Goal: Navigation & Orientation: Find specific page/section

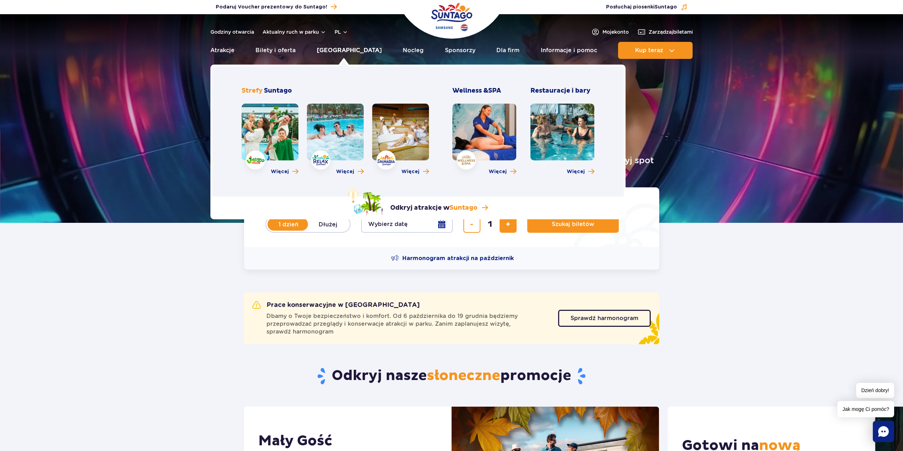
click at [346, 53] on link "[GEOGRAPHIC_DATA]" at bounding box center [349, 50] width 65 height 17
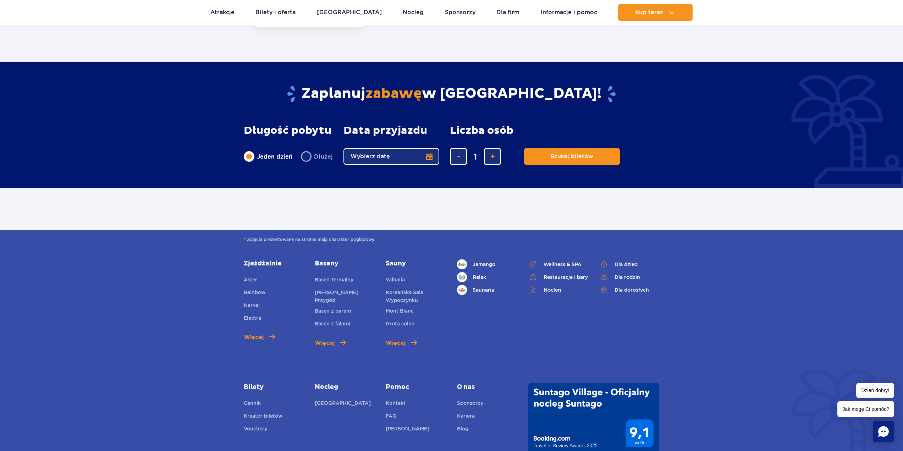
scroll to position [284, 0]
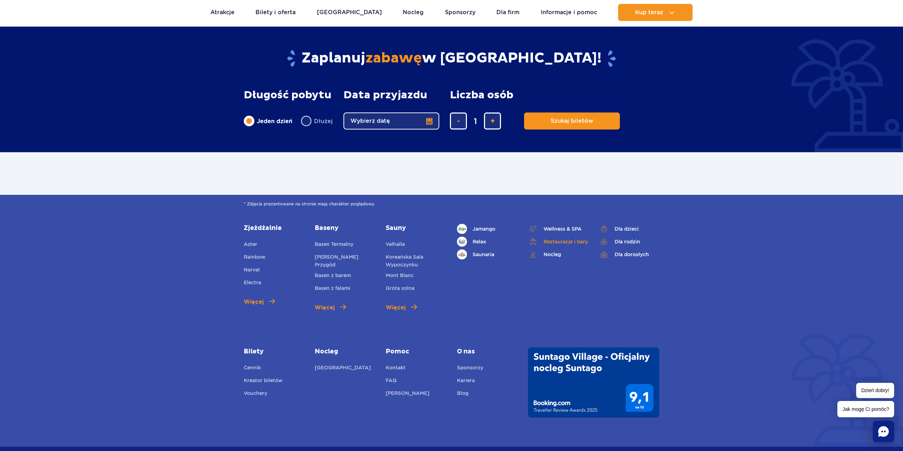
click at [563, 244] on link "Restauracje i bary" at bounding box center [558, 242] width 60 height 10
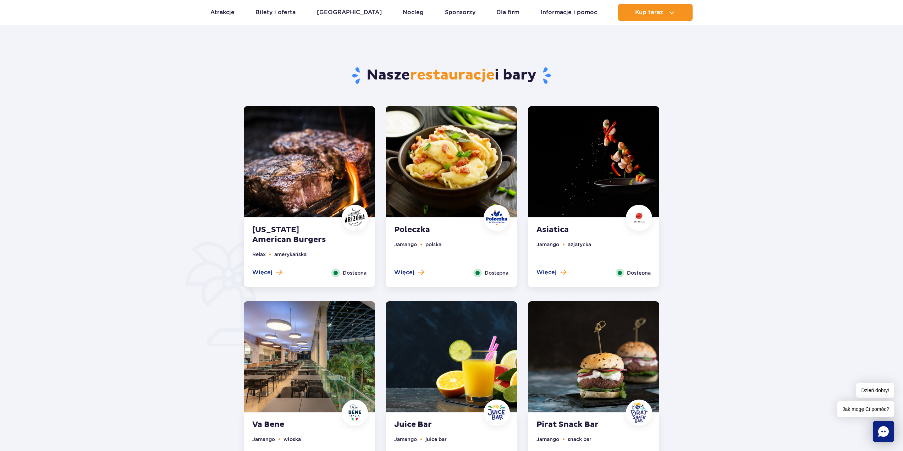
scroll to position [284, 0]
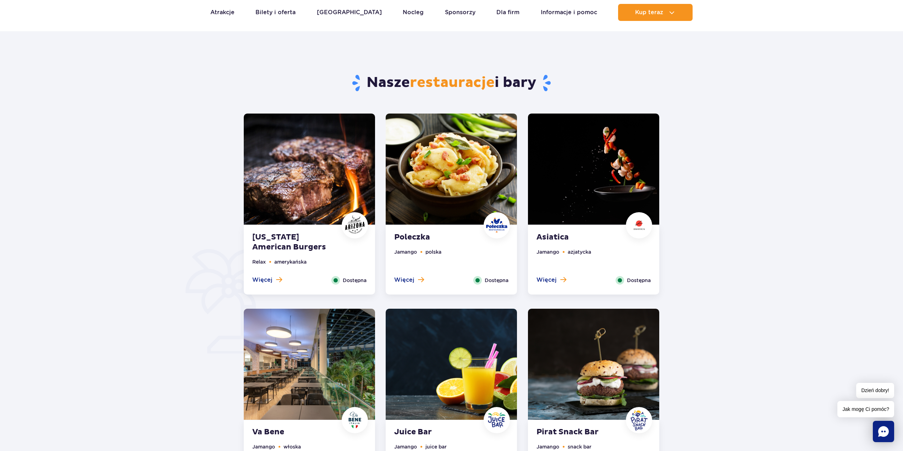
click at [344, 267] on ul "Relax amerykańska" at bounding box center [309, 267] width 114 height 18
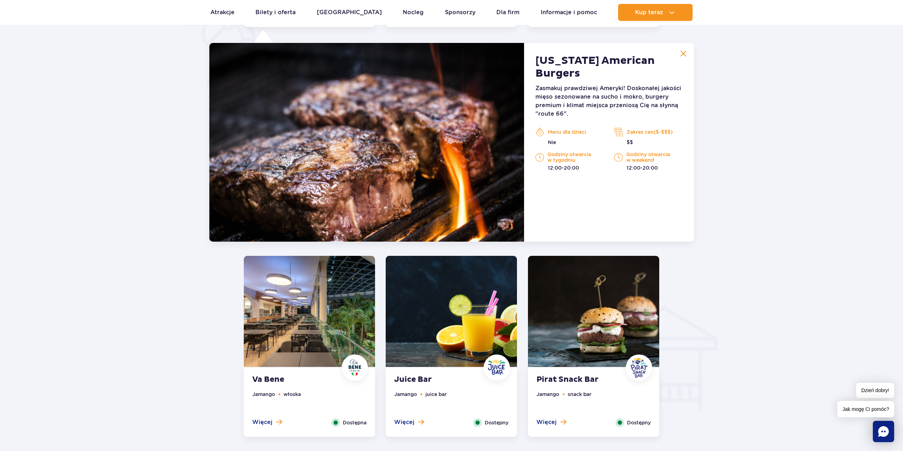
scroll to position [552, 0]
click at [683, 51] on img at bounding box center [683, 53] width 6 height 6
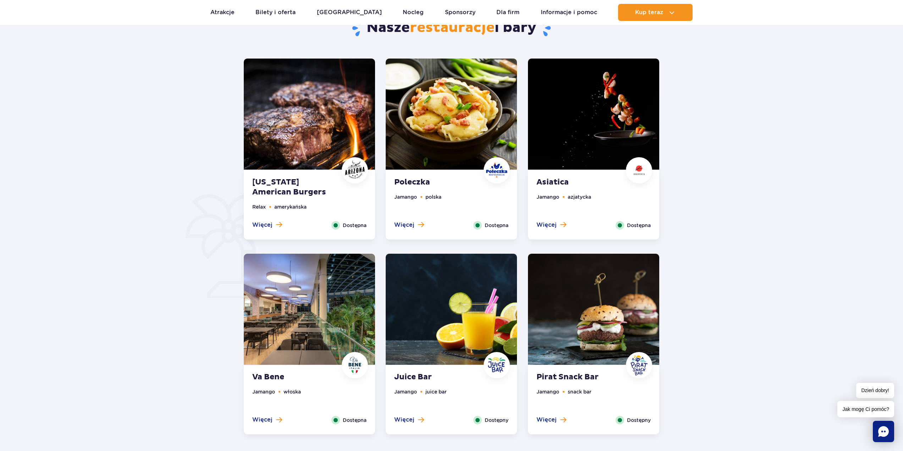
click at [454, 166] on img at bounding box center [451, 114] width 131 height 111
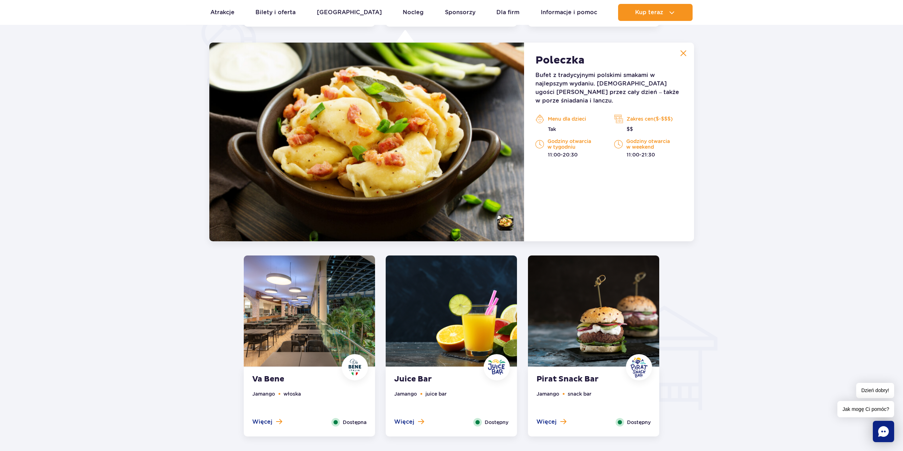
click at [683, 58] on button at bounding box center [683, 53] width 14 height 14
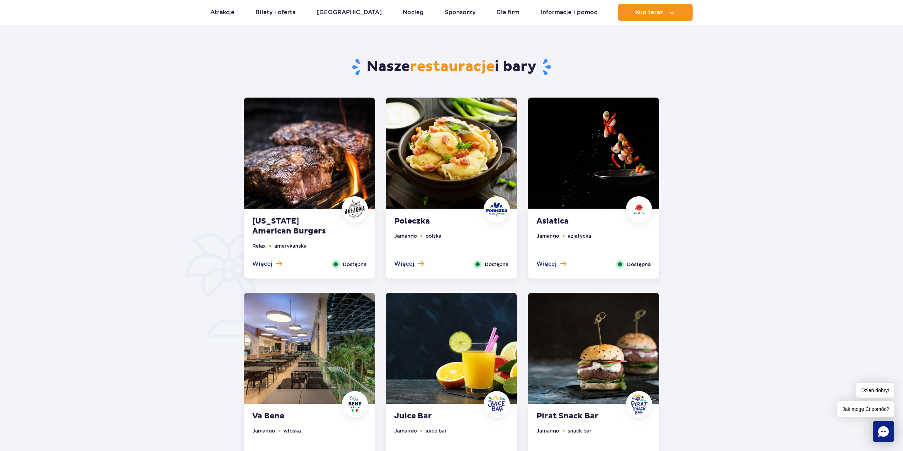
scroll to position [232, 0]
